Goal: Task Accomplishment & Management: Manage account settings

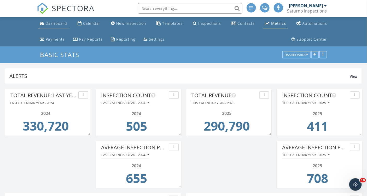
click at [59, 27] on link "Dashboard" at bounding box center [54, 24] width 32 height 10
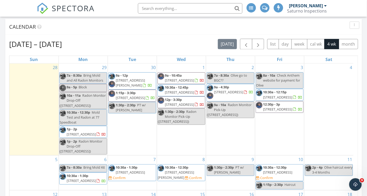
click at [236, 90] on span "[STREET_ADDRESS]" at bounding box center [228, 92] width 29 height 5
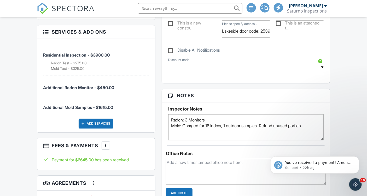
click at [209, 117] on textarea "Radon: 3 Monitors Mold: Charged for 18 indoor, 1 outdoor samples. Refund unused…" at bounding box center [246, 127] width 156 height 26
type textarea "Radon: 3 Monitors Per Alex: Lower level is <2000sf, Lower bedroom level is <200…"
click at [233, 180] on textarea "To enrich screen reader interactions, please activate Accessibility in Grammarl…" at bounding box center [246, 172] width 160 height 26
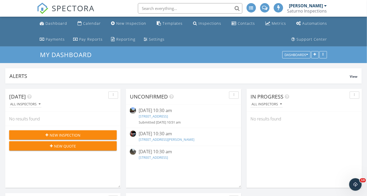
click at [154, 6] on input "text" at bounding box center [190, 8] width 104 height 10
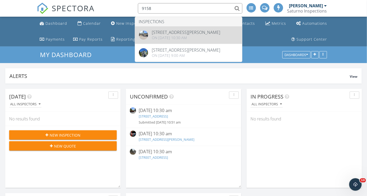
type input "9158"
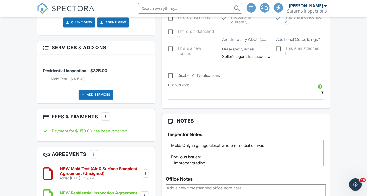
click at [275, 144] on textarea "Mold: Only in garage closet where remediation was Previous issues: - Improper g…" at bounding box center [246, 153] width 156 height 26
type textarea "Mold: Only in garage closet where remediation was Previous issues: - Improper g…"
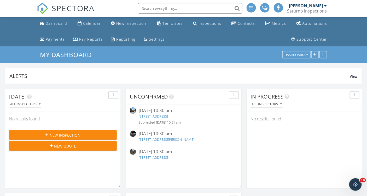
scroll to position [112, 176]
click at [164, 115] on link "[STREET_ADDRESS]" at bounding box center [153, 116] width 29 height 5
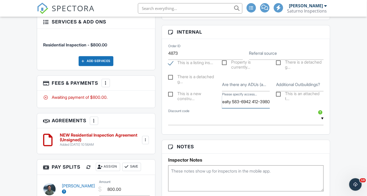
scroll to position [0, 29]
drag, startPoint x: 246, startPoint y: 106, endPoint x: 273, endPoint y: 108, distance: 26.4
click at [273, 108] on div "This is a new constru... Please specify access... Tahoe Park Realty 583-6942 41…" at bounding box center [246, 100] width 162 height 17
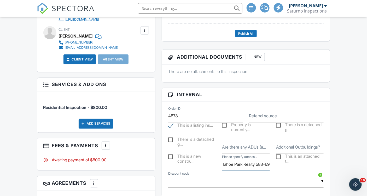
scroll to position [249, 0]
click at [25, 83] on div "Dashboard Calendar New Inspection Templates Inspections Contacts Metrics Automa…" at bounding box center [183, 189] width 367 height 843
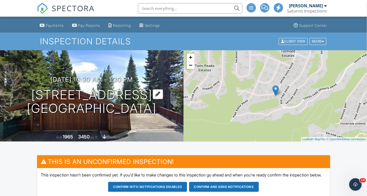
scroll to position [0, 0]
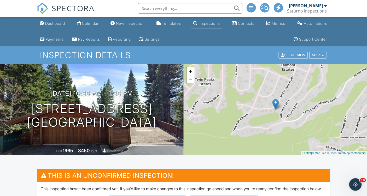
click at [52, 17] on div "SPECTORA" at bounding box center [66, 8] width 58 height 17
click at [56, 24] on div "Dashboard" at bounding box center [55, 23] width 20 height 4
